Goal: Information Seeking & Learning: Compare options

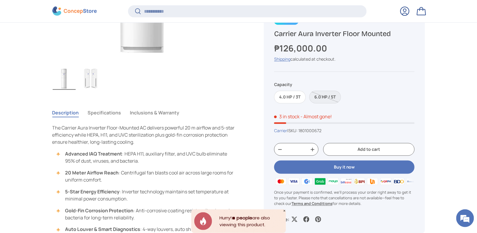
scroll to position [235, 0]
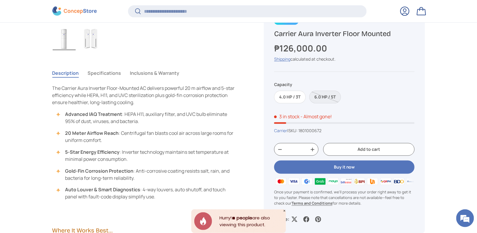
click at [105, 75] on button "Specifications" at bounding box center [104, 73] width 33 height 14
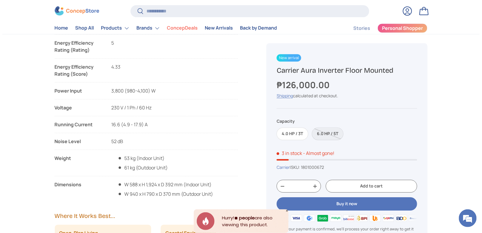
scroll to position [532, 0]
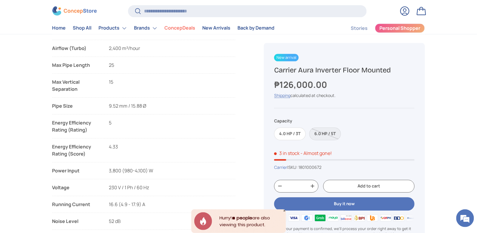
click at [161, 22] on li "ConcepDeals" at bounding box center [180, 28] width 38 height 12
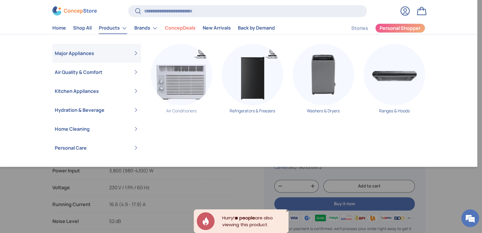
click at [179, 70] on img "Primary" at bounding box center [180, 74] width 61 height 61
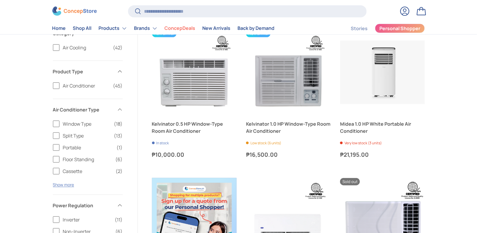
click at [55, 123] on label "Window Type (18)" at bounding box center [88, 123] width 70 height 7
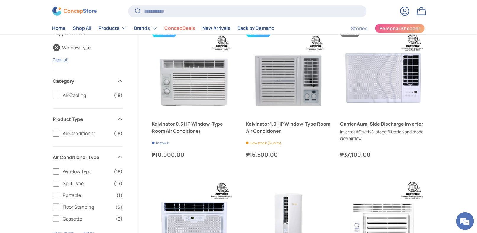
click at [54, 49] on link "Window Type" at bounding box center [72, 47] width 38 height 7
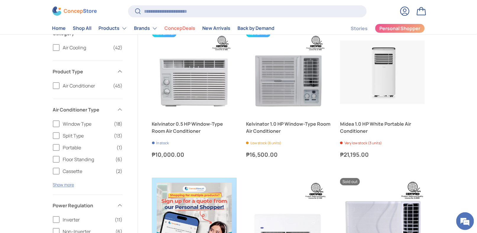
click at [57, 125] on label "Window Type (18)" at bounding box center [88, 123] width 70 height 7
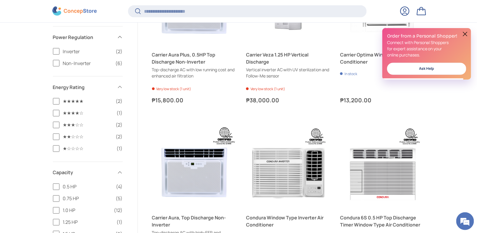
scroll to position [453, 0]
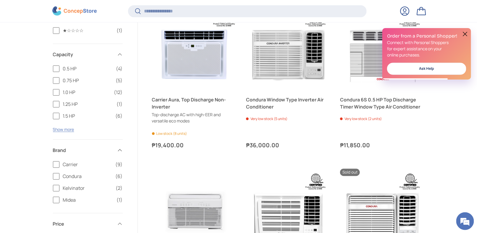
click at [63, 132] on div "0.5 HP (4) 0.75 HP (5) 1.0 HP (12) 1.25 HP (1) 1.5 HP (6) 2.0 HP (2) 2.5 HP (2)…" at bounding box center [88, 102] width 70 height 74
click at [70, 130] on button "Show more" at bounding box center [63, 130] width 21 height 6
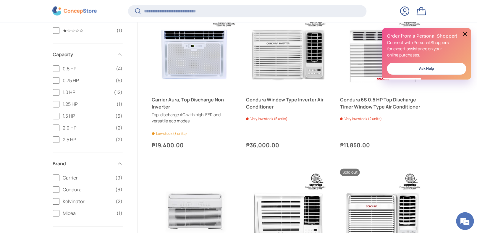
click at [54, 142] on label "2.5 HP (2)" at bounding box center [88, 139] width 70 height 7
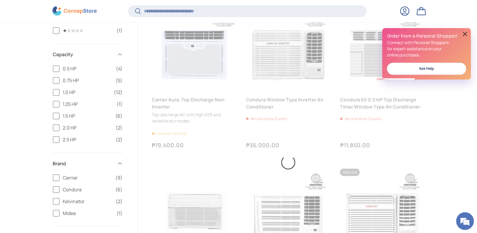
scroll to position [0, 0]
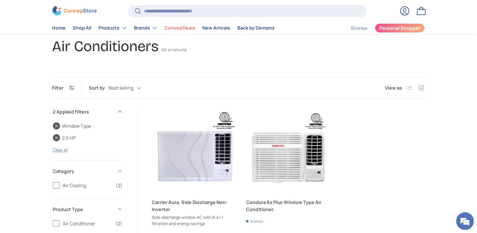
scroll to position [99, 0]
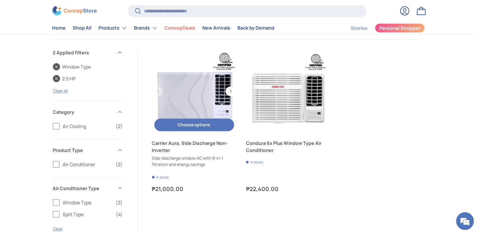
click at [199, 145] on link "Carrier Aura, Side Discharge Non-Inverter" at bounding box center [194, 147] width 85 height 14
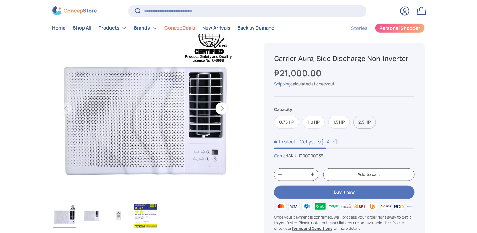
click at [363, 119] on label "2.5 HP" at bounding box center [364, 122] width 22 height 13
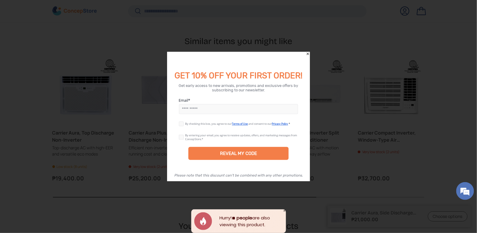
click at [197, 111] on input "Email" at bounding box center [238, 109] width 119 height 10
type input "**********"
click at [181, 125] on label at bounding box center [182, 122] width 7 height 5
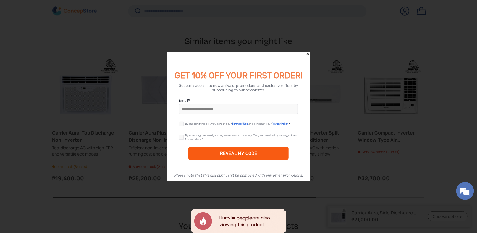
click at [210, 152] on div "REVEAL MY CODE" at bounding box center [238, 153] width 101 height 13
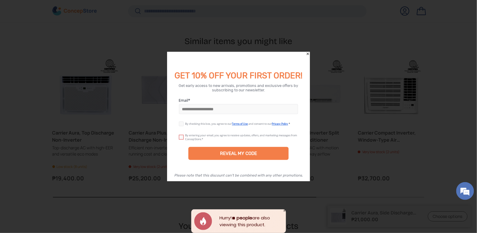
click at [182, 138] on label at bounding box center [182, 136] width 7 height 5
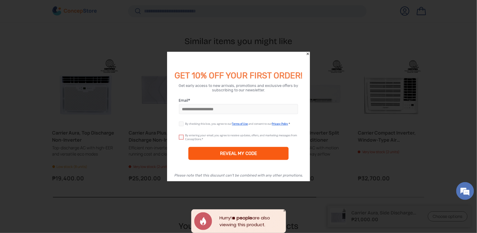
click at [221, 150] on div "REVEAL MY CODE" at bounding box center [238, 153] width 101 height 13
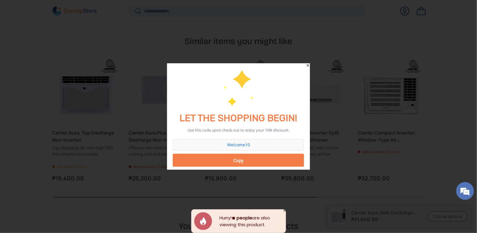
drag, startPoint x: 257, startPoint y: 142, endPoint x: 211, endPoint y: 143, distance: 45.8
click at [211, 143] on div "Welcome10" at bounding box center [238, 145] width 131 height 12
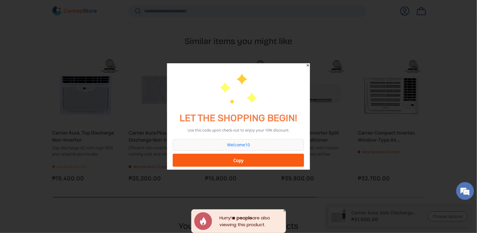
click at [238, 160] on div "Copy" at bounding box center [239, 160] width 124 height 12
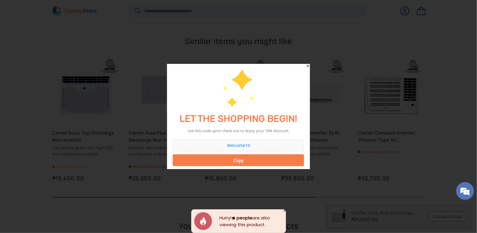
click at [240, 160] on button "Copy" at bounding box center [238, 160] width 131 height 12
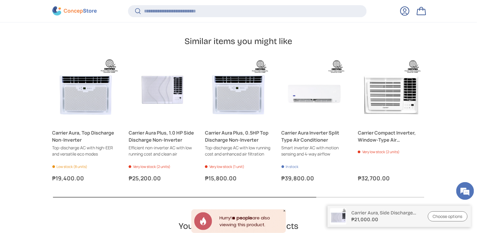
click at [0, 0] on button "Next" at bounding box center [0, 0] width 0 height 0
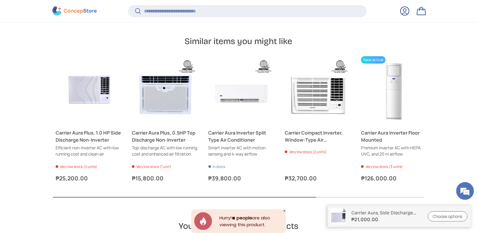
scroll to position [0, 76]
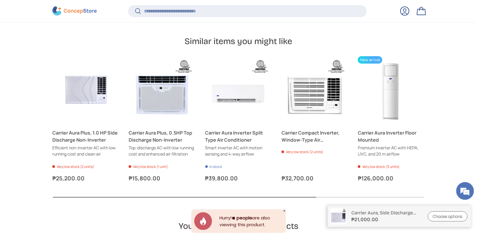
click at [0, 0] on button "Previous" at bounding box center [0, 0] width 0 height 0
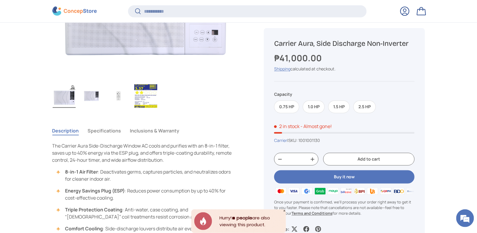
scroll to position [235, 0]
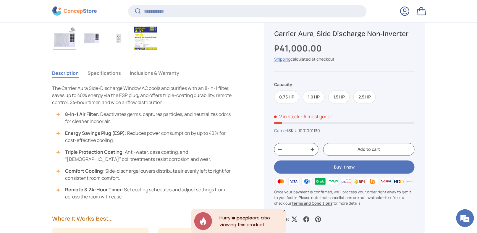
click at [106, 73] on button "Specifications" at bounding box center [104, 73] width 33 height 14
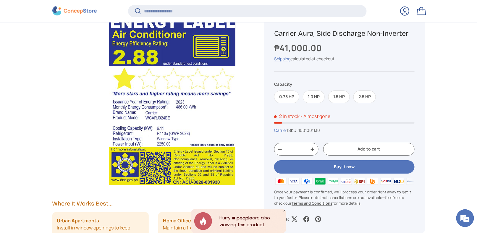
scroll to position [708, 0]
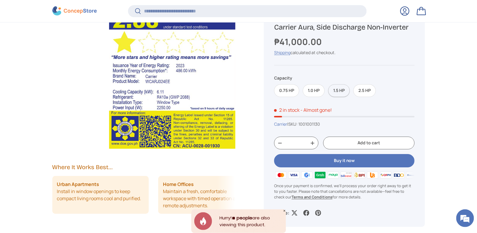
click at [343, 92] on label "1.5 HP" at bounding box center [339, 91] width 22 height 13
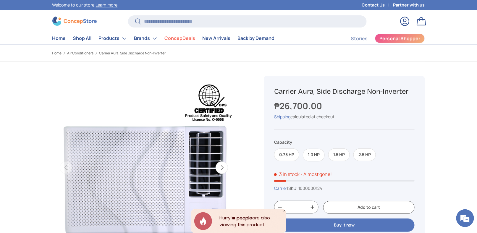
drag, startPoint x: 106, startPoint y: 50, endPoint x: 111, endPoint y: 49, distance: 5.6
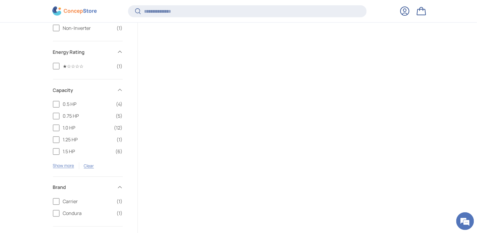
scroll to position [334, 0]
click at [57, 150] on label "1.5 HP (6)" at bounding box center [88, 151] width 70 height 7
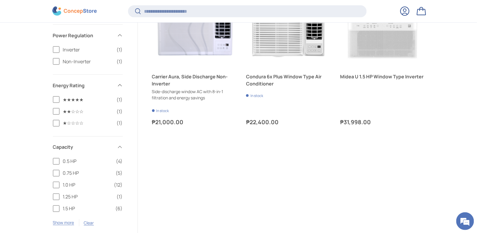
scroll to position [334, 0]
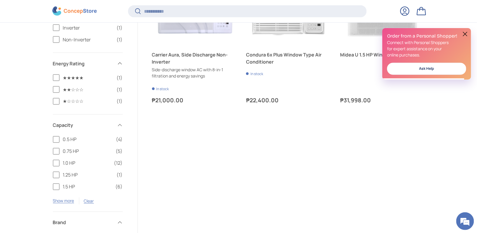
click at [56, 79] on label "★★★★★ (1)" at bounding box center [88, 77] width 70 height 7
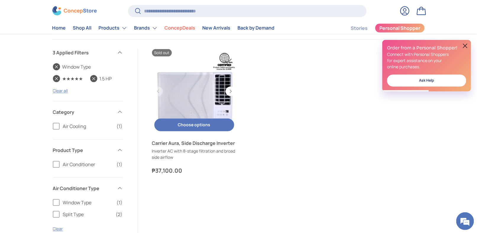
click at [166, 142] on link "Carrier Aura, Side Discharge Inverter" at bounding box center [194, 143] width 85 height 7
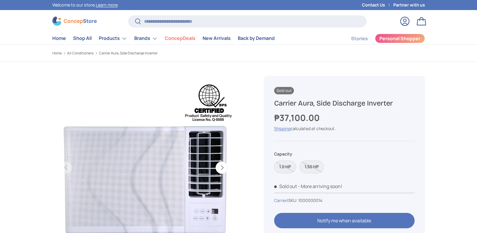
click at [314, 161] on label "1.50 HP" at bounding box center [311, 167] width 24 height 13
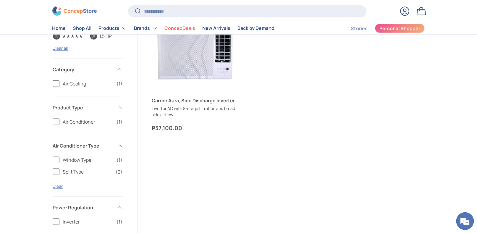
scroll to position [141, 0]
drag, startPoint x: 164, startPoint y: 150, endPoint x: 25, endPoint y: 109, distance: 145.3
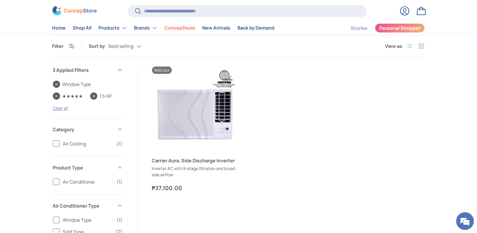
scroll to position [22, 0]
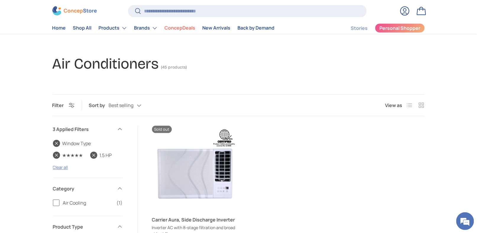
click at [96, 153] on link "1.5 HP" at bounding box center [101, 155] width 22 height 7
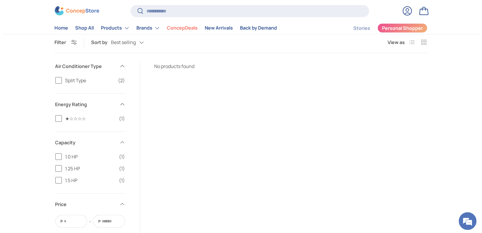
scroll to position [59, 0]
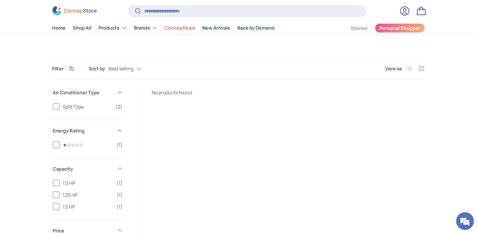
click at [118, 92] on span at bounding box center [120, 93] width 6 height 6
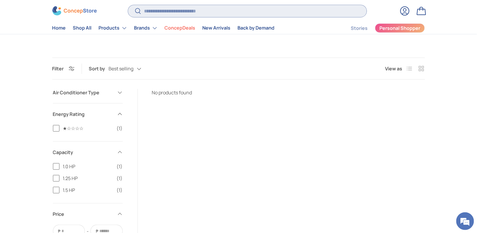
click at [190, 13] on input "Search" at bounding box center [247, 11] width 238 height 12
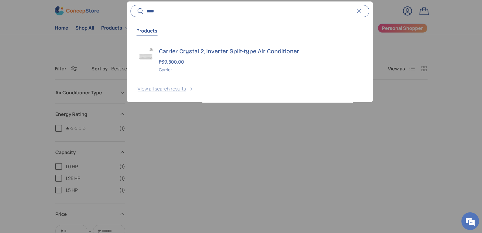
type input "****"
click at [171, 90] on button "View all search results" at bounding box center [249, 89] width 245 height 25
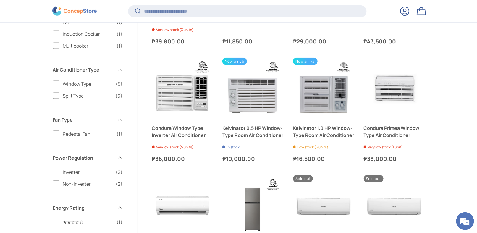
scroll to position [343, 0]
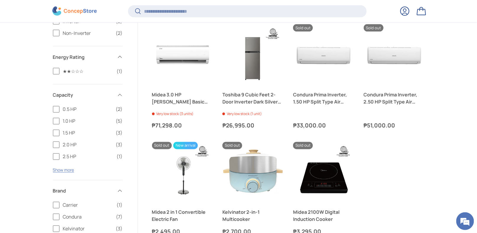
click at [54, 146] on label "2.0 HP (3)" at bounding box center [88, 144] width 70 height 7
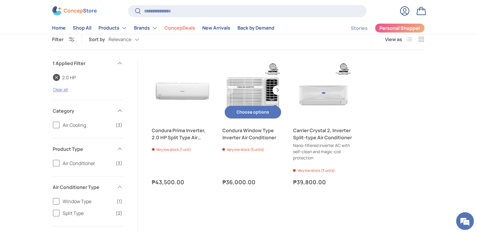
click at [278, 89] on button "Next" at bounding box center [277, 89] width 9 height 9
click at [228, 91] on button "Previous" at bounding box center [228, 89] width 9 height 9
click at [251, 135] on link "Condura Window Type Inverter Air Conditioner" at bounding box center [252, 134] width 61 height 14
